Goal: Participate in discussion: Engage in conversation with other users on a specific topic

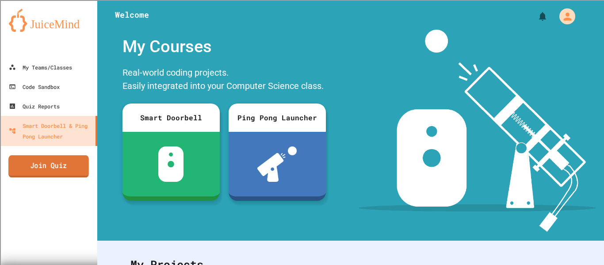
click at [52, 167] on link "Join Quiz" at bounding box center [48, 166] width 80 height 22
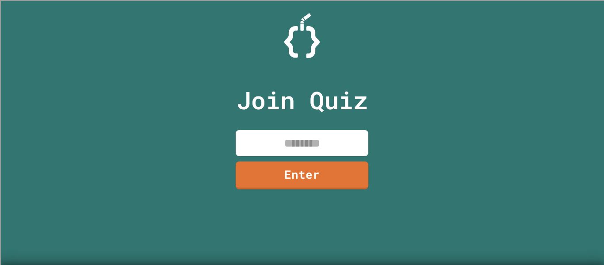
click at [254, 152] on input at bounding box center [302, 143] width 133 height 26
type input "********"
click at [269, 172] on link "Enter" at bounding box center [302, 175] width 133 height 28
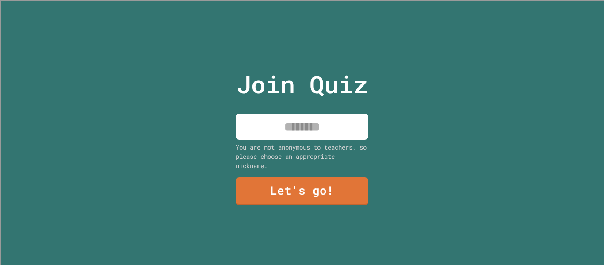
click at [288, 114] on input at bounding box center [302, 127] width 133 height 26
type input "*"
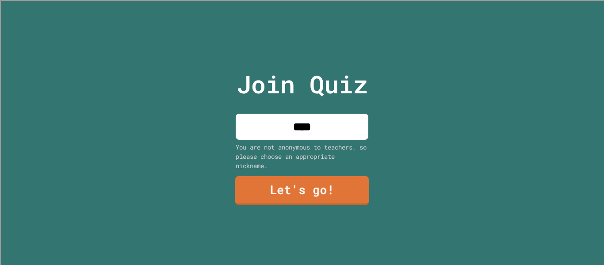
type input "****"
click at [321, 190] on link "Let's go!" at bounding box center [302, 190] width 134 height 29
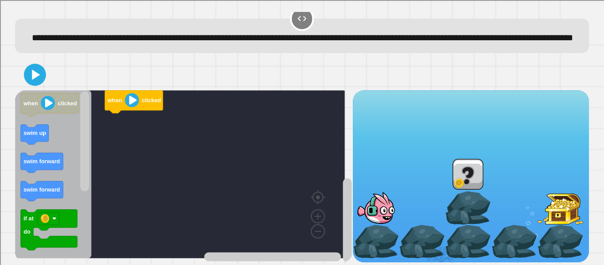
scroll to position [33, 0]
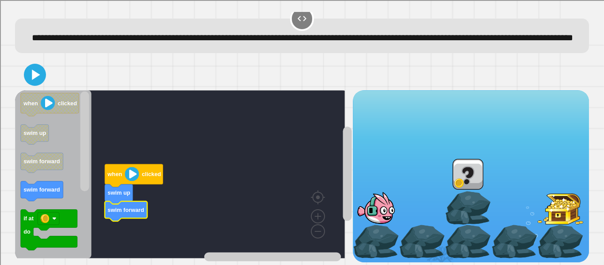
click at [31, 168] on icon "Blockly Workspace" at bounding box center [53, 174] width 76 height 168
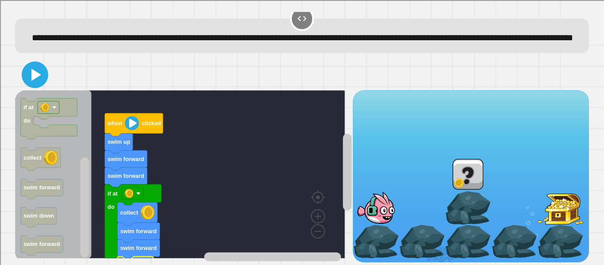
click at [36, 68] on icon at bounding box center [36, 74] width 10 height 12
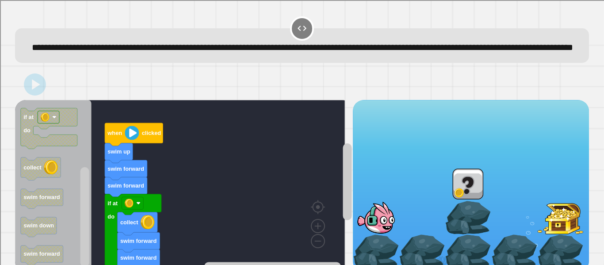
scroll to position [34, 0]
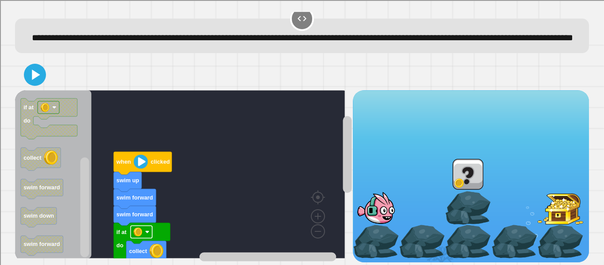
click at [144, 226] on rect "Blockly Workspace" at bounding box center [142, 231] width 22 height 12
click at [144, 225] on rect "Blockly Workspace" at bounding box center [142, 231] width 22 height 12
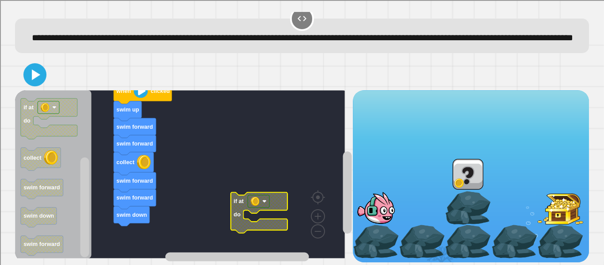
click at [39, 65] on icon at bounding box center [35, 74] width 19 height 19
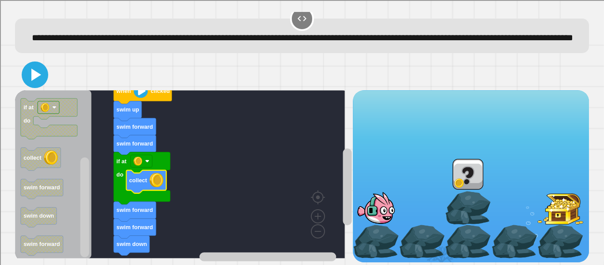
click at [32, 68] on icon at bounding box center [36, 74] width 10 height 12
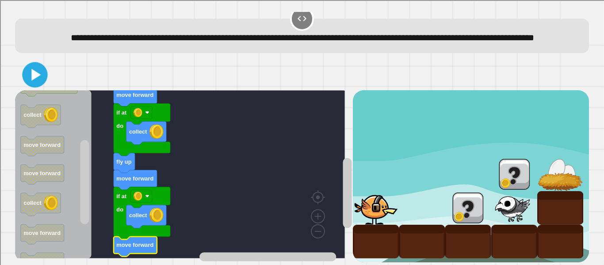
click at [36, 69] on icon at bounding box center [35, 75] width 9 height 12
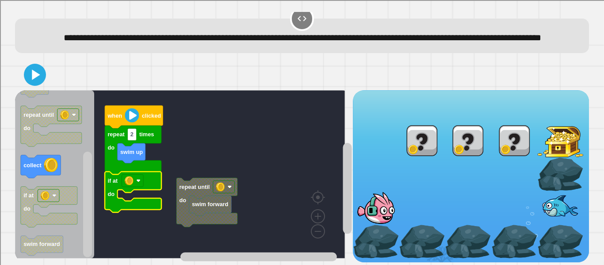
click at [175, 181] on rect "Blockly Workspace" at bounding box center [180, 174] width 330 height 168
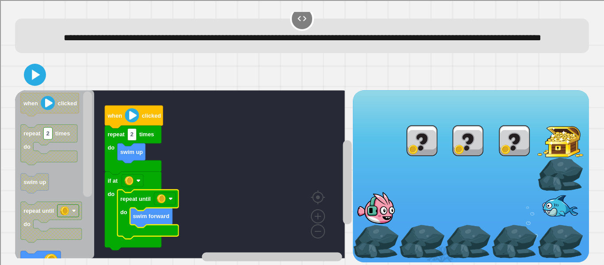
click at [36, 80] on div at bounding box center [302, 74] width 574 height 31
click at [36, 79] on div at bounding box center [302, 74] width 574 height 31
click at [34, 75] on icon at bounding box center [34, 74] width 21 height 21
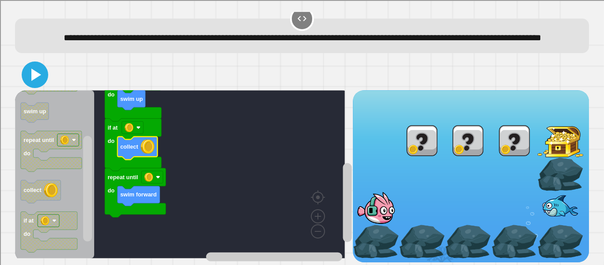
click at [34, 71] on icon at bounding box center [34, 74] width 21 height 21
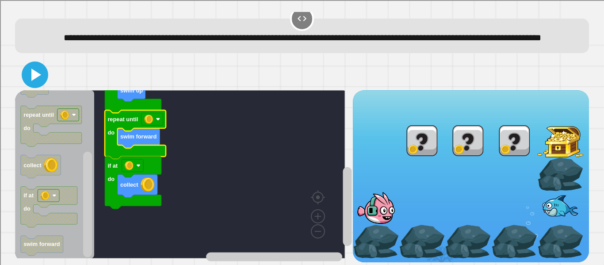
click at [42, 69] on icon at bounding box center [34, 74] width 21 height 21
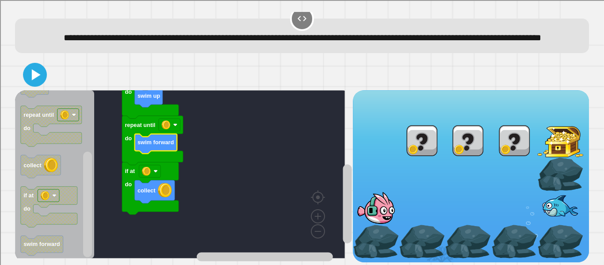
click at [34, 69] on icon at bounding box center [36, 74] width 9 height 11
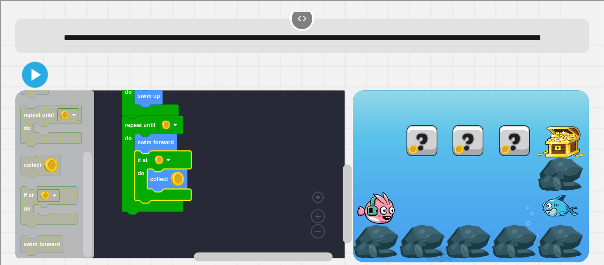
click at [35, 69] on icon at bounding box center [35, 75] width 21 height 21
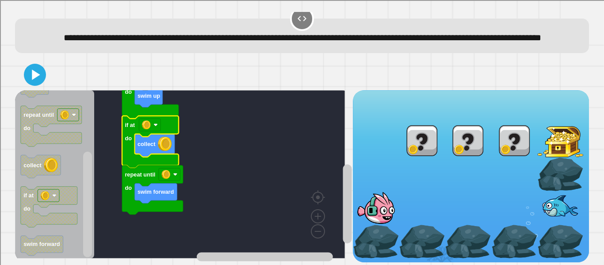
click at [46, 72] on div at bounding box center [302, 74] width 574 height 31
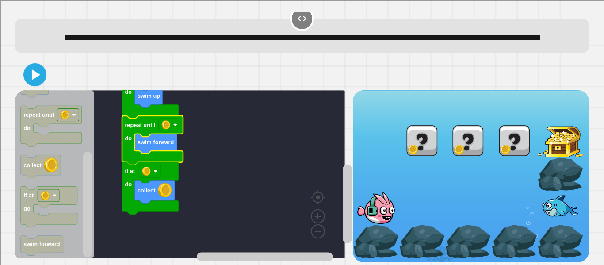
click at [41, 65] on icon at bounding box center [35, 74] width 19 height 19
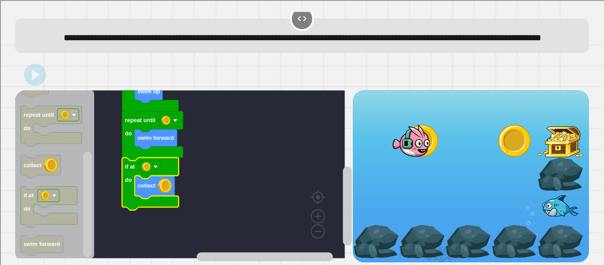
click at [154, 164] on image "Blockly Workspace" at bounding box center [155, 166] width 4 height 4
click at [171, 114] on rect "Blockly Workspace" at bounding box center [170, 120] width 22 height 12
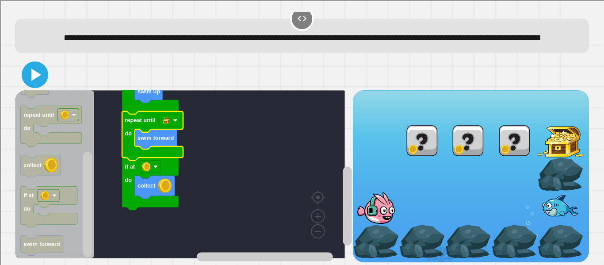
click at [38, 68] on icon at bounding box center [36, 74] width 10 height 12
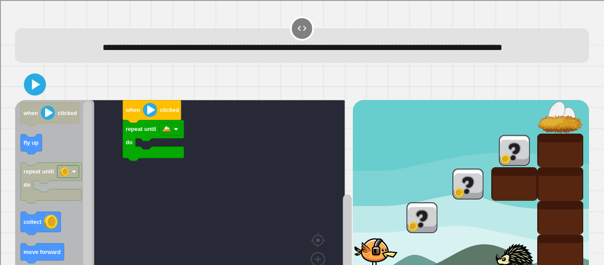
scroll to position [68, 0]
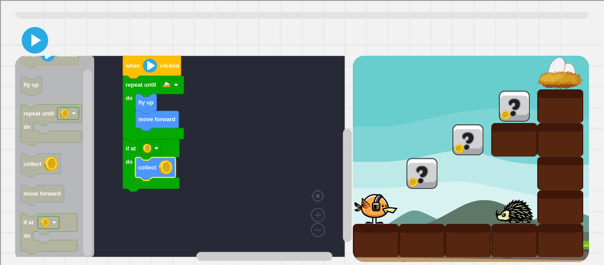
click at [31, 39] on icon at bounding box center [34, 40] width 21 height 21
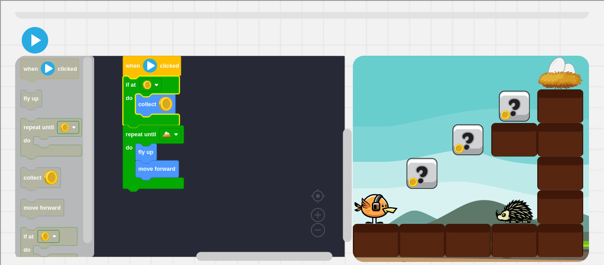
click at [43, 30] on icon at bounding box center [34, 40] width 21 height 21
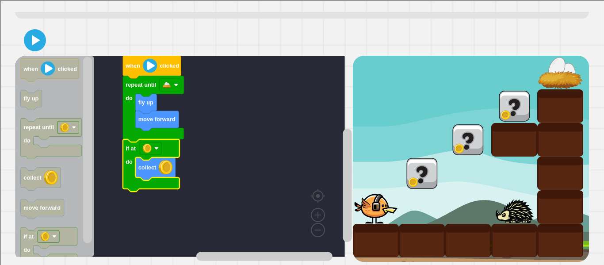
click at [36, 31] on icon at bounding box center [35, 40] width 18 height 18
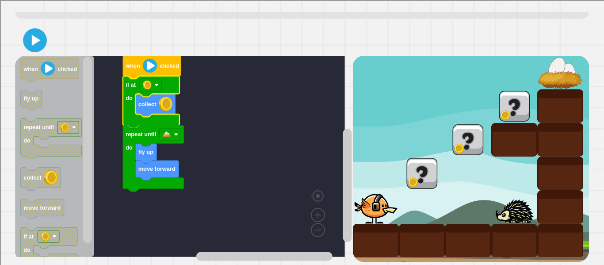
click at [32, 34] on icon at bounding box center [36, 39] width 9 height 11
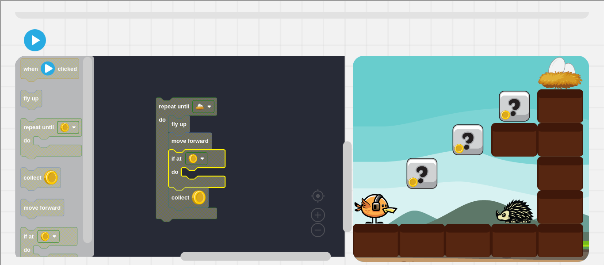
click at [188, 194] on text "collect" at bounding box center [180, 197] width 18 height 7
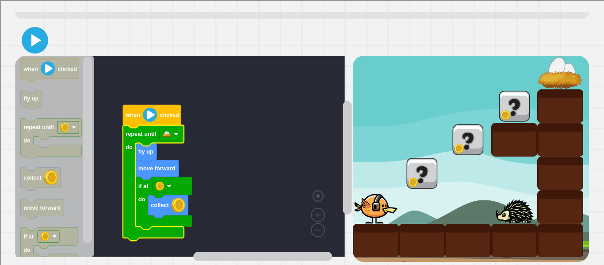
click at [35, 34] on icon at bounding box center [36, 40] width 10 height 12
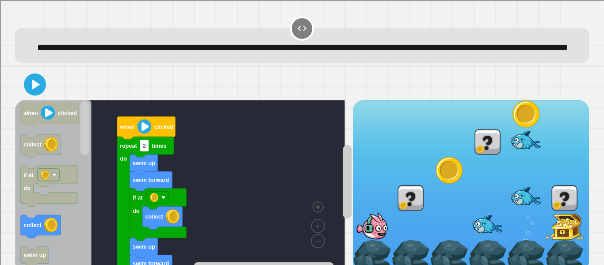
scroll to position [34, 0]
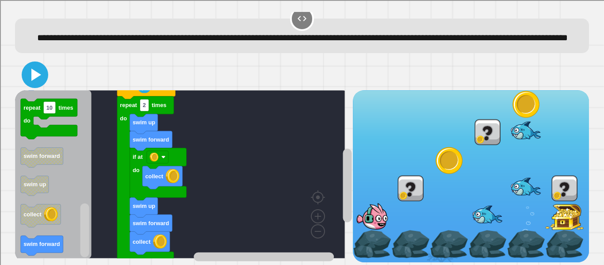
click at [41, 68] on icon at bounding box center [36, 74] width 10 height 12
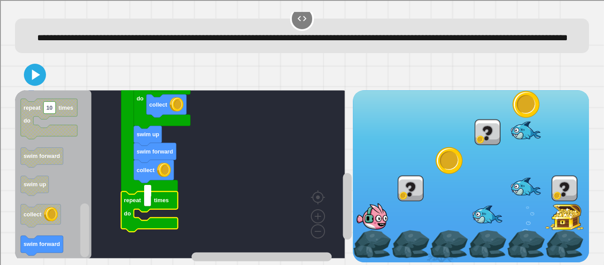
type input "*"
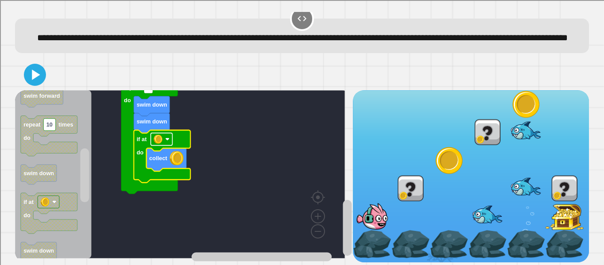
click at [156, 135] on image "Blockly Workspace" at bounding box center [157, 139] width 9 height 9
click at [154, 135] on image "Blockly Workspace" at bounding box center [157, 139] width 9 height 9
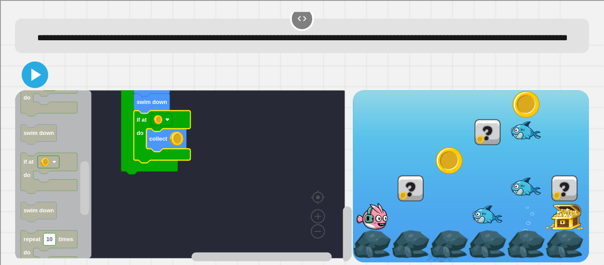
click at [35, 74] on icon at bounding box center [34, 74] width 21 height 21
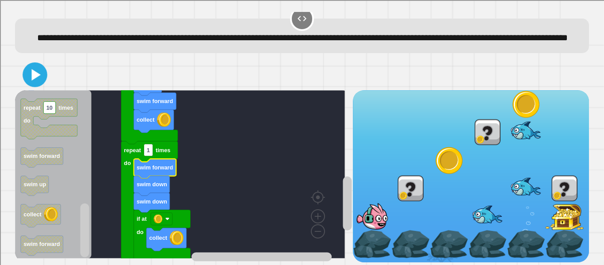
click at [34, 62] on button at bounding box center [35, 74] width 25 height 25
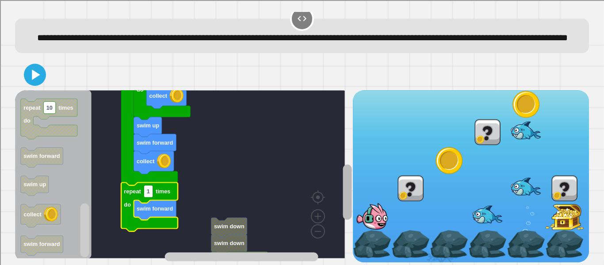
click at [345, 157] on div "swim down swim down if at do collect when clicked collect swim up collect swim …" at bounding box center [302, 175] width 574 height 171
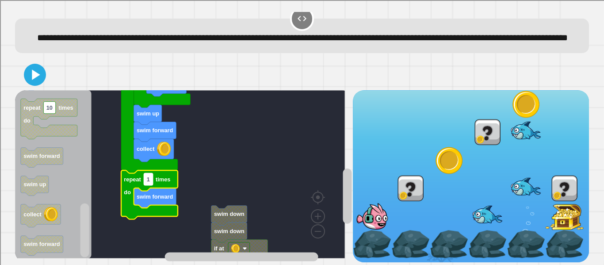
click at [153, 173] on rect "Blockly Workspace" at bounding box center [148, 179] width 9 height 12
type input "*"
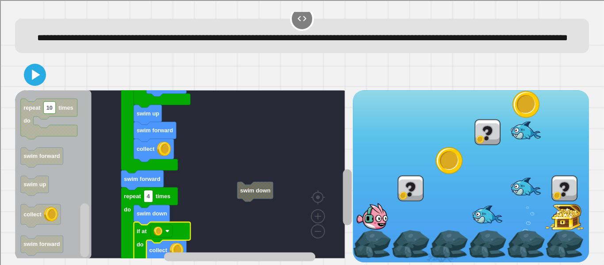
click at [342, 197] on g "Blockly Workspace" at bounding box center [347, 184] width 11 height 156
click at [35, 68] on icon at bounding box center [36, 74] width 10 height 12
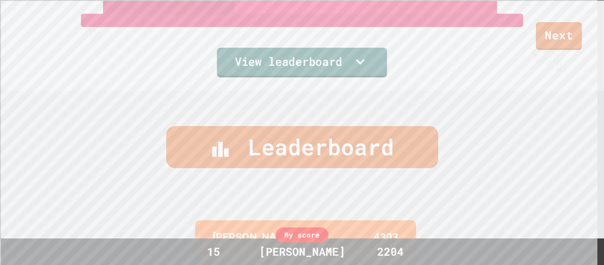
scroll to position [368, 0]
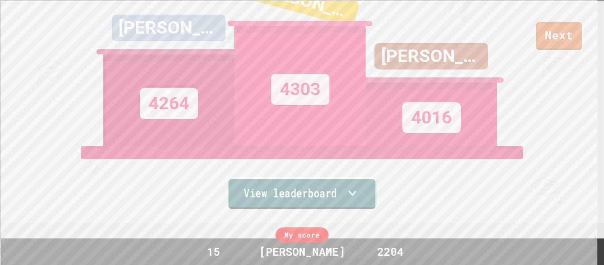
click at [297, 205] on link "View leaderboard" at bounding box center [301, 194] width 147 height 30
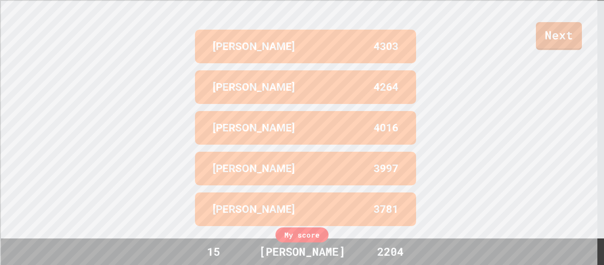
scroll to position [0, 0]
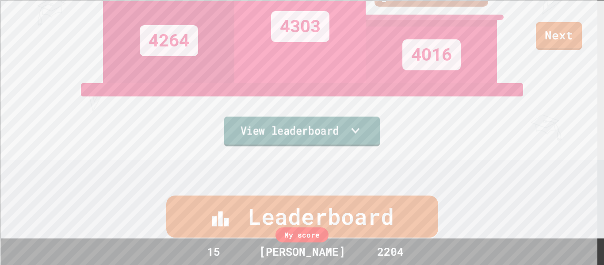
click at [256, 130] on link "View leaderboard" at bounding box center [302, 132] width 156 height 30
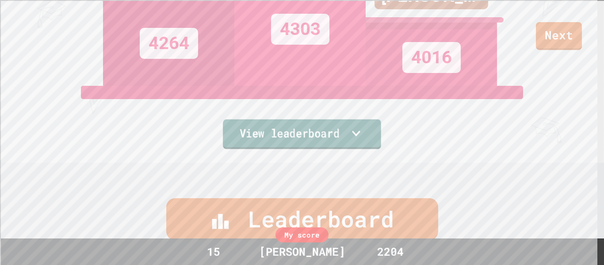
click at [328, 135] on link "View leaderboard" at bounding box center [302, 134] width 158 height 30
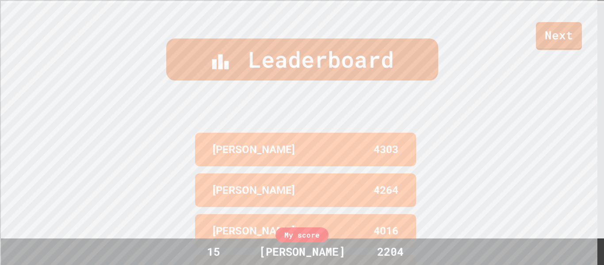
scroll to position [368, 0]
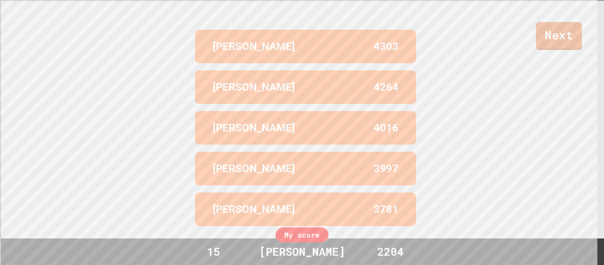
click at [568, 16] on div "Next" at bounding box center [302, 25] width 604 height 50
click at [551, 27] on link "Next" at bounding box center [559, 36] width 46 height 28
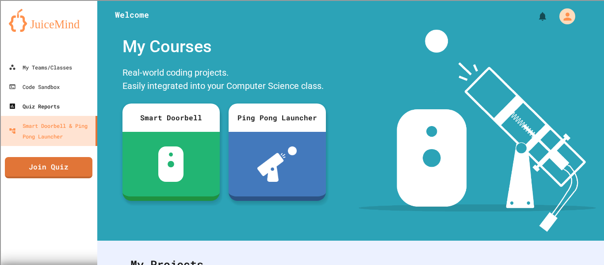
scroll to position [0, 0]
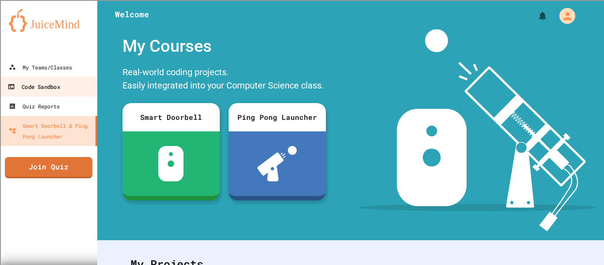
click at [52, 87] on div "Code Sandbox" at bounding box center [34, 86] width 52 height 11
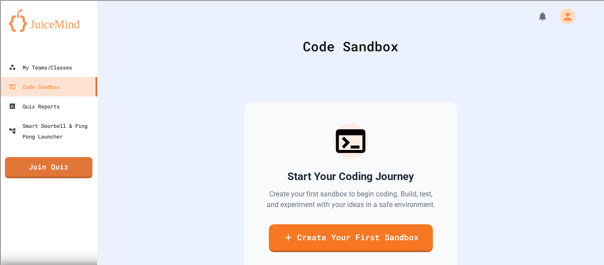
scroll to position [65, 0]
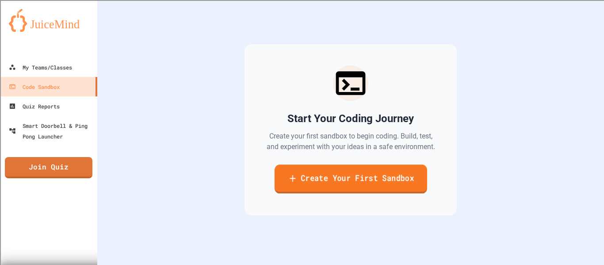
click at [273, 179] on div "Start Your Coding Journey Create your first sandbox to begin coding. Build, tes…" at bounding box center [350, 129] width 212 height 171
click at [302, 175] on link "Create Your First Sandbox" at bounding box center [350, 179] width 163 height 29
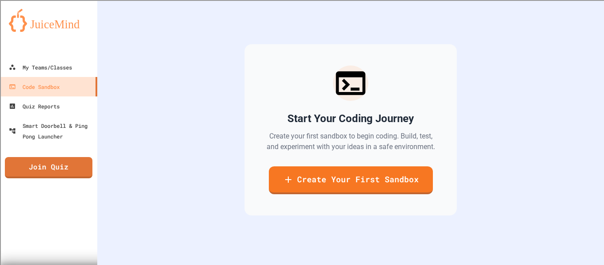
scroll to position [125, 0]
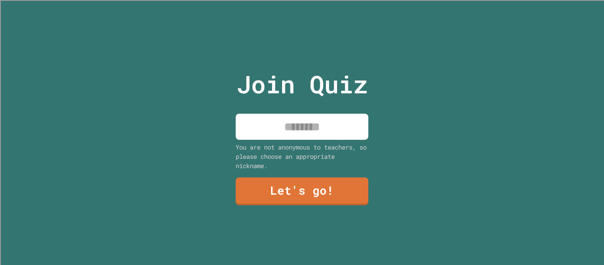
click at [287, 109] on div "Join Quiz You are not anonymous to teachers, so please choose an appropriate ni…" at bounding box center [302, 132] width 149 height 265
click at [296, 114] on input at bounding box center [302, 127] width 133 height 26
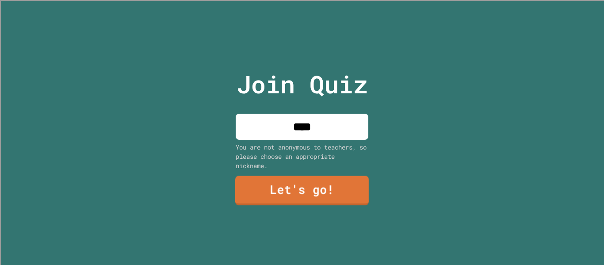
type input "****"
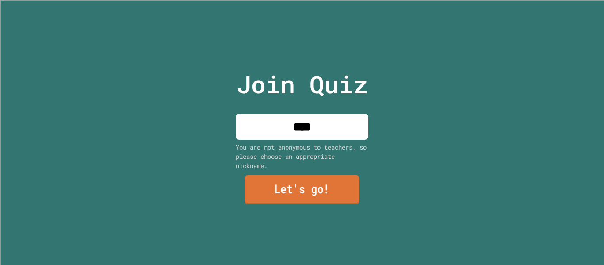
click at [303, 193] on link "Let's go!" at bounding box center [301, 189] width 115 height 29
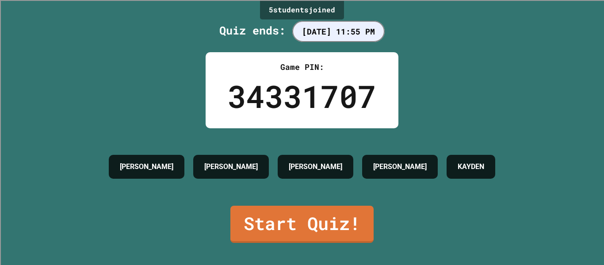
click at [304, 194] on div "KHOI DAVID RANDY JAMES KAYDEN" at bounding box center [301, 167] width 395 height 78
click at [327, 213] on link "Start Quiz!" at bounding box center [302, 224] width 144 height 38
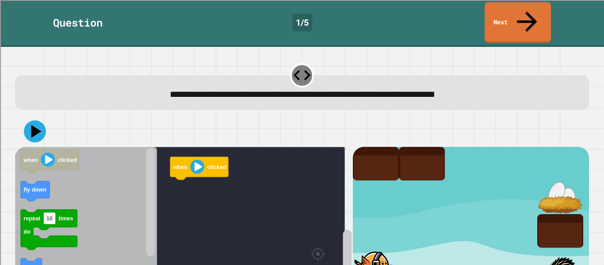
scroll to position [46, 0]
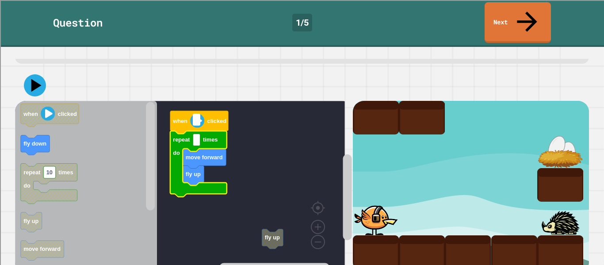
type input "*"
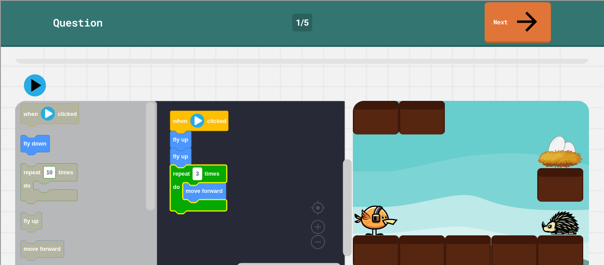
click at [202, 167] on rect "Blockly Workspace" at bounding box center [197, 173] width 9 height 12
type input "*"
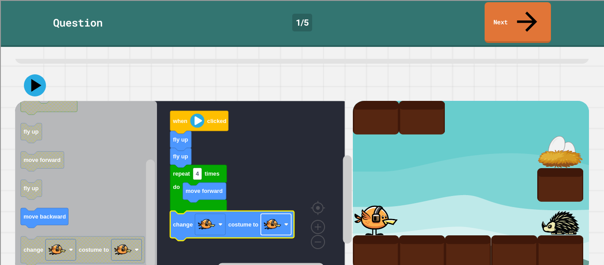
click at [278, 215] on image "Blockly Workspace" at bounding box center [272, 224] width 18 height 18
click at [29, 72] on icon at bounding box center [34, 84] width 25 height 25
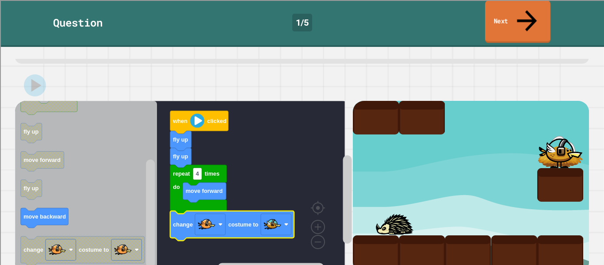
click at [507, 12] on link "Next" at bounding box center [517, 21] width 65 height 43
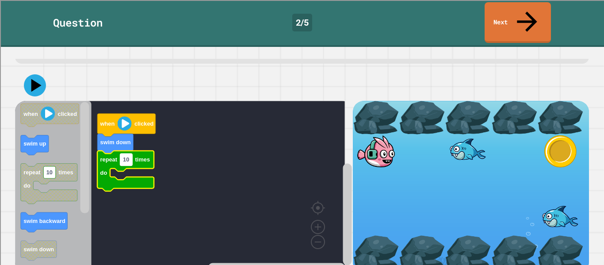
click at [132, 153] on rect "Blockly Workspace" at bounding box center [126, 159] width 12 height 12
type input "*"
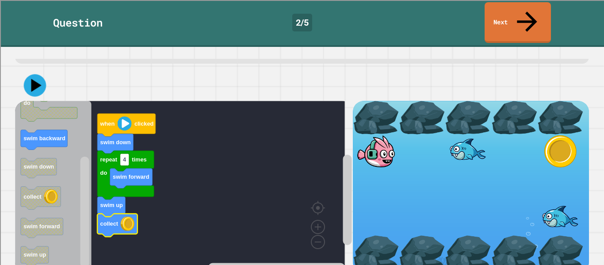
click at [43, 74] on icon at bounding box center [35, 85] width 23 height 23
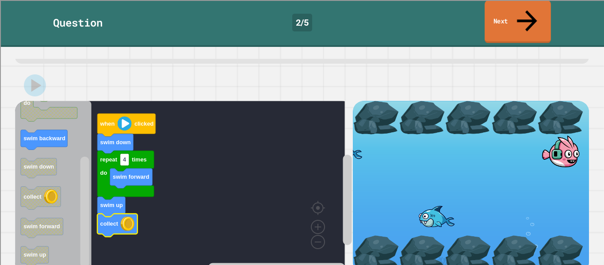
click at [504, 11] on link "Next" at bounding box center [517, 21] width 66 height 43
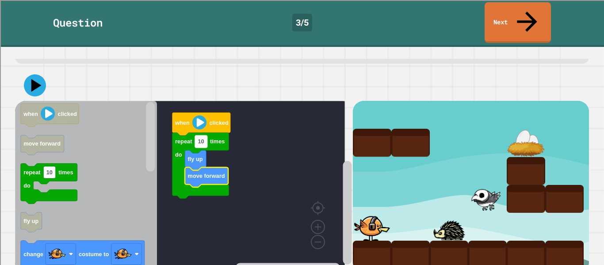
click at [201, 138] on text "10" at bounding box center [201, 141] width 6 height 7
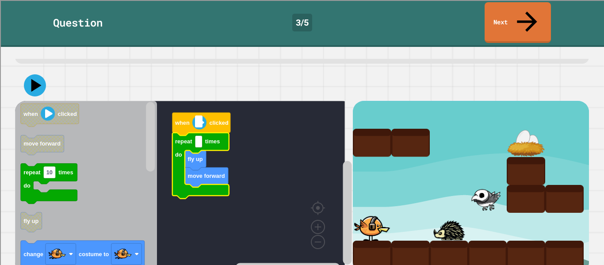
type input "*"
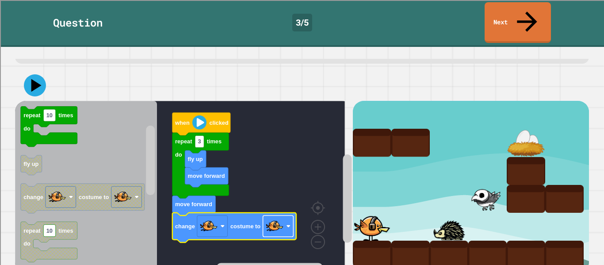
click at [283, 217] on image "Blockly Workspace" at bounding box center [275, 226] width 18 height 18
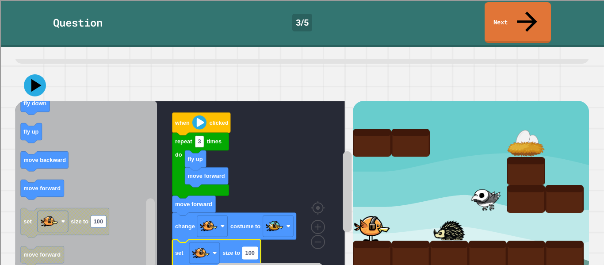
click at [253, 250] on text "100" at bounding box center [249, 253] width 9 height 7
type input "**"
click at [40, 74] on icon at bounding box center [35, 85] width 22 height 22
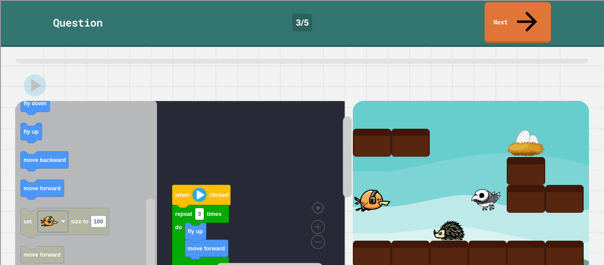
scroll to position [46, 0]
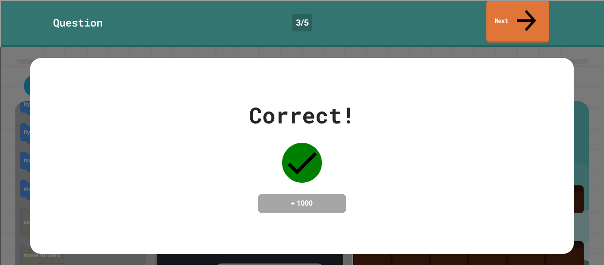
click at [498, 17] on link "Next" at bounding box center [517, 21] width 63 height 43
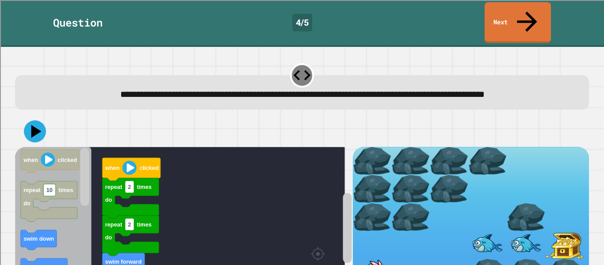
scroll to position [60, 0]
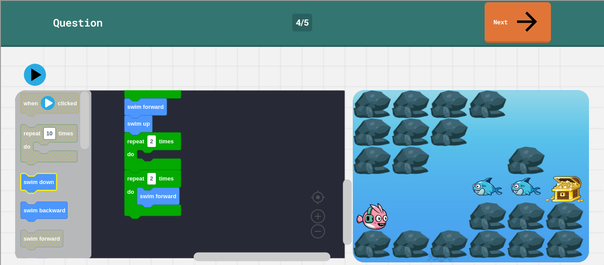
click at [34, 179] on text "swim down" at bounding box center [38, 182] width 30 height 7
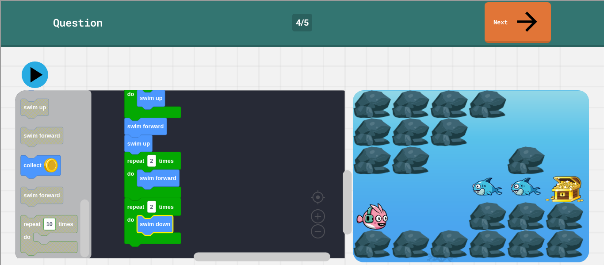
click at [35, 61] on icon at bounding box center [35, 74] width 27 height 27
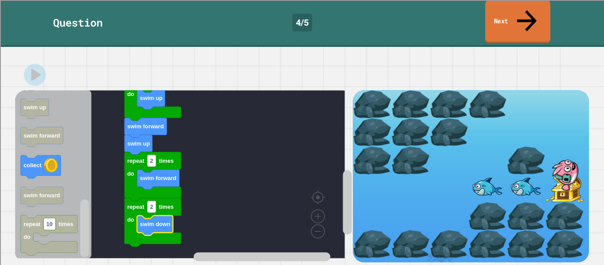
click at [511, 8] on link "Next" at bounding box center [517, 21] width 65 height 43
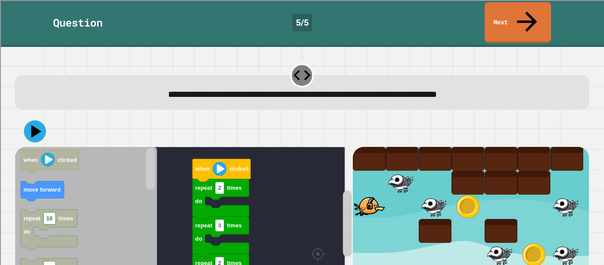
scroll to position [46, 0]
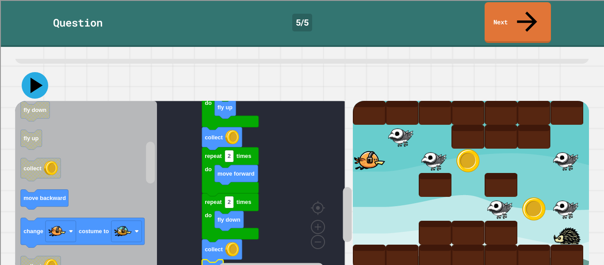
click at [40, 72] on icon at bounding box center [35, 85] width 27 height 27
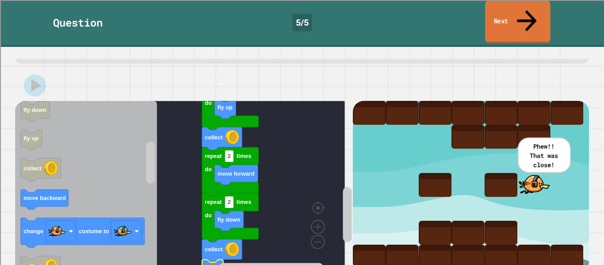
click at [499, 9] on link "Next" at bounding box center [517, 21] width 65 height 43
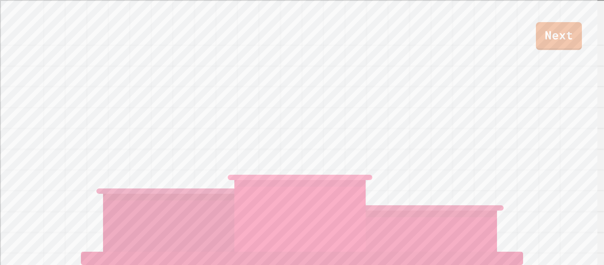
scroll to position [4, 0]
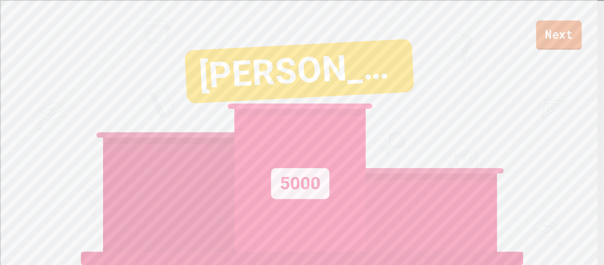
click at [544, 38] on link "Next" at bounding box center [559, 34] width 46 height 29
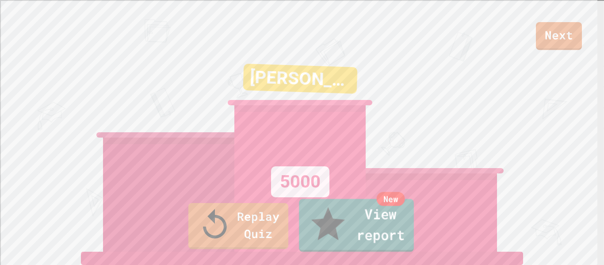
click at [347, 232] on link "New View report" at bounding box center [356, 225] width 115 height 53
